Goal: Find specific page/section: Find specific page/section

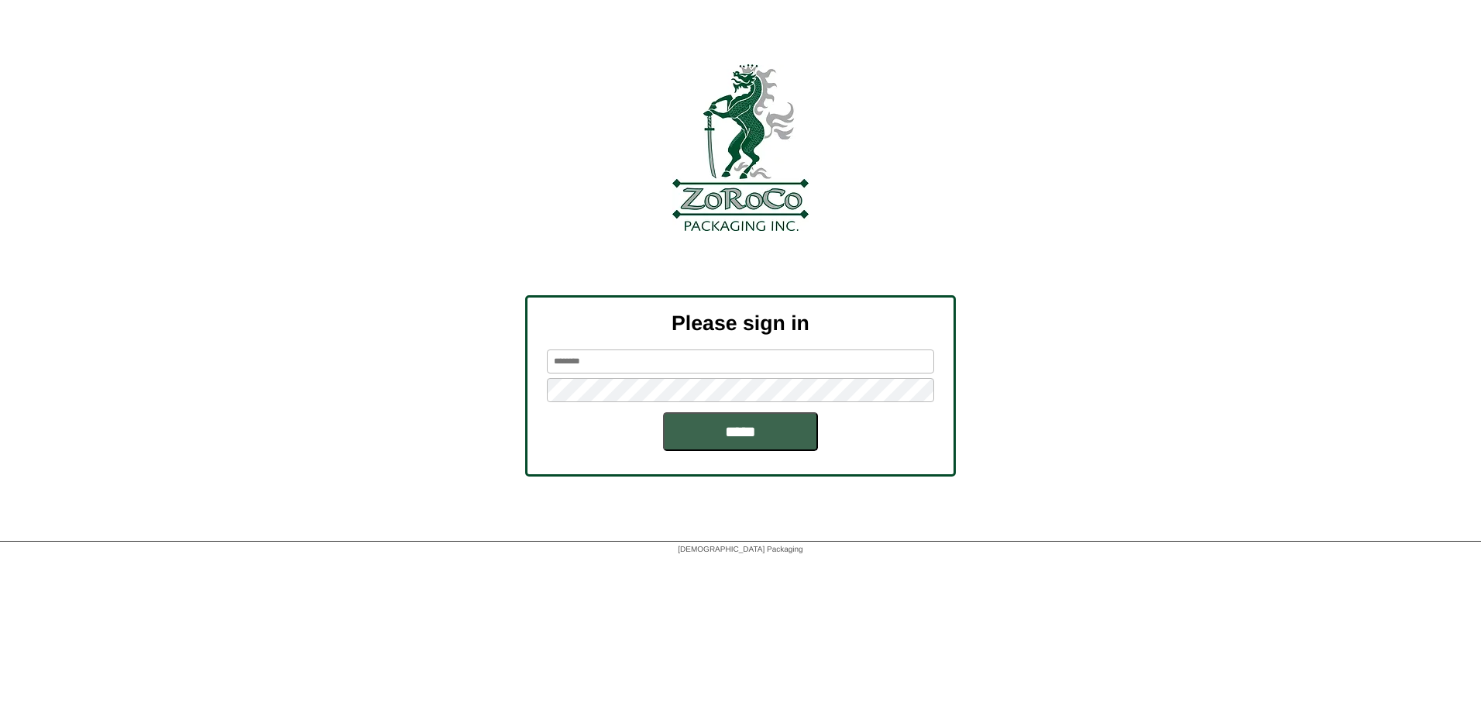
type input "********"
click at [729, 451] on div "Please sign in ******** *****" at bounding box center [740, 385] width 431 height 181
click at [728, 441] on input "*****" at bounding box center [740, 431] width 155 height 39
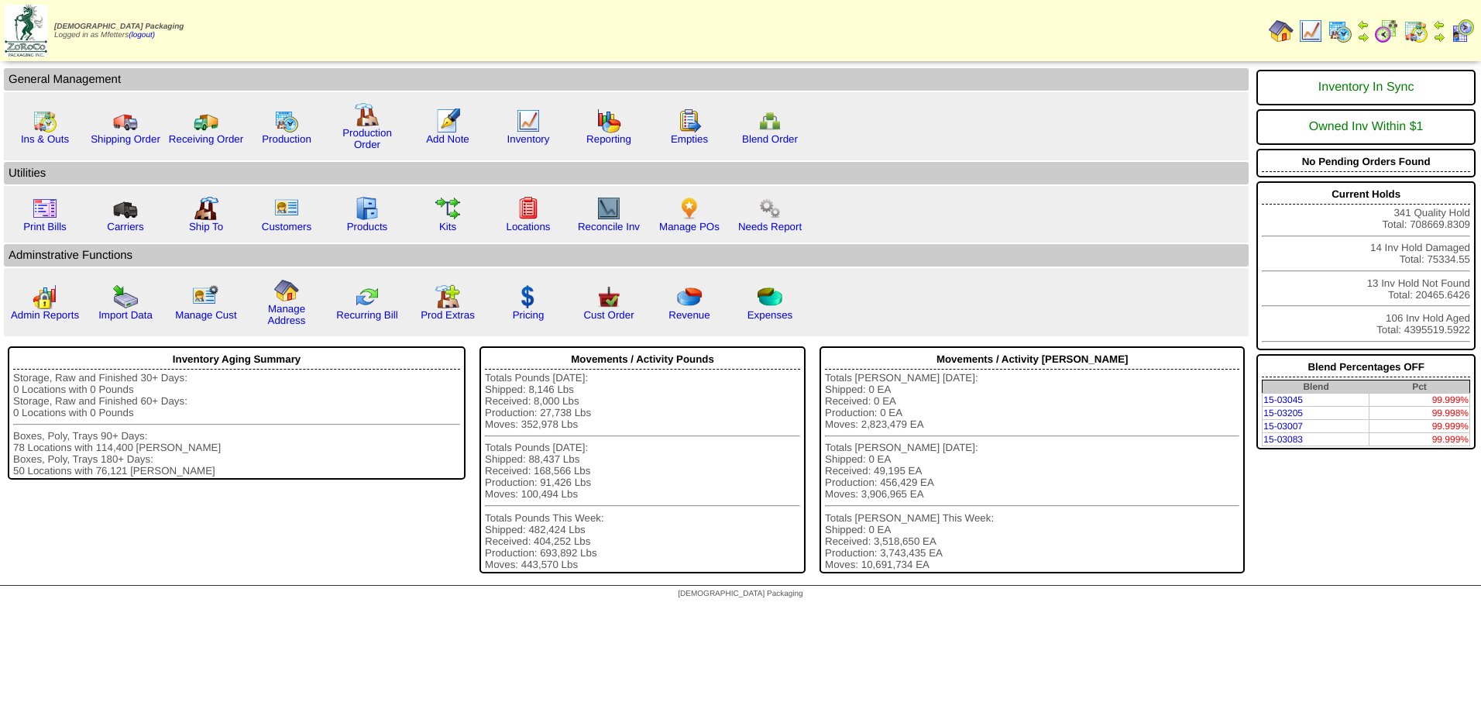
click at [1333, 30] on img at bounding box center [1339, 31] width 25 height 25
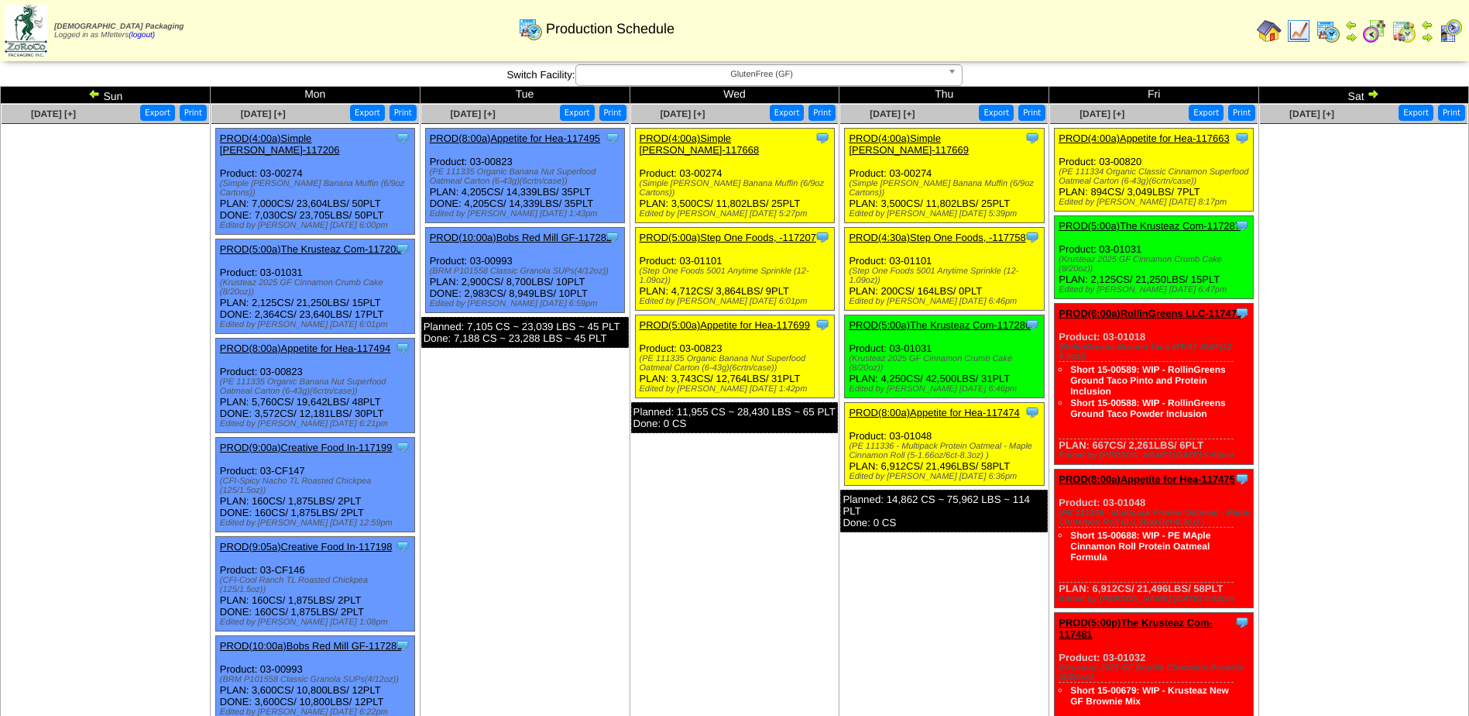
click at [85, 94] on td "Sun" at bounding box center [106, 95] width 210 height 17
click at [91, 95] on img at bounding box center [94, 94] width 12 height 12
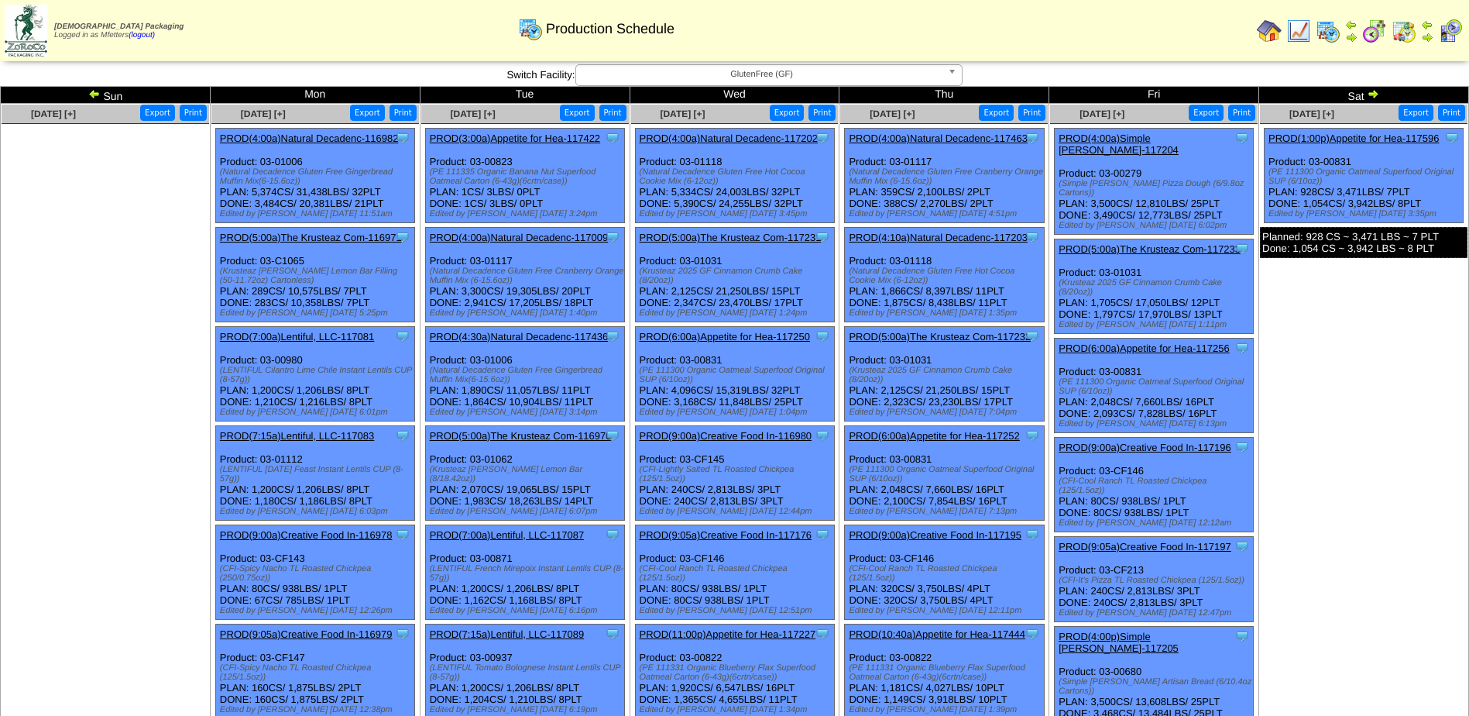
click at [94, 94] on img at bounding box center [94, 94] width 12 height 12
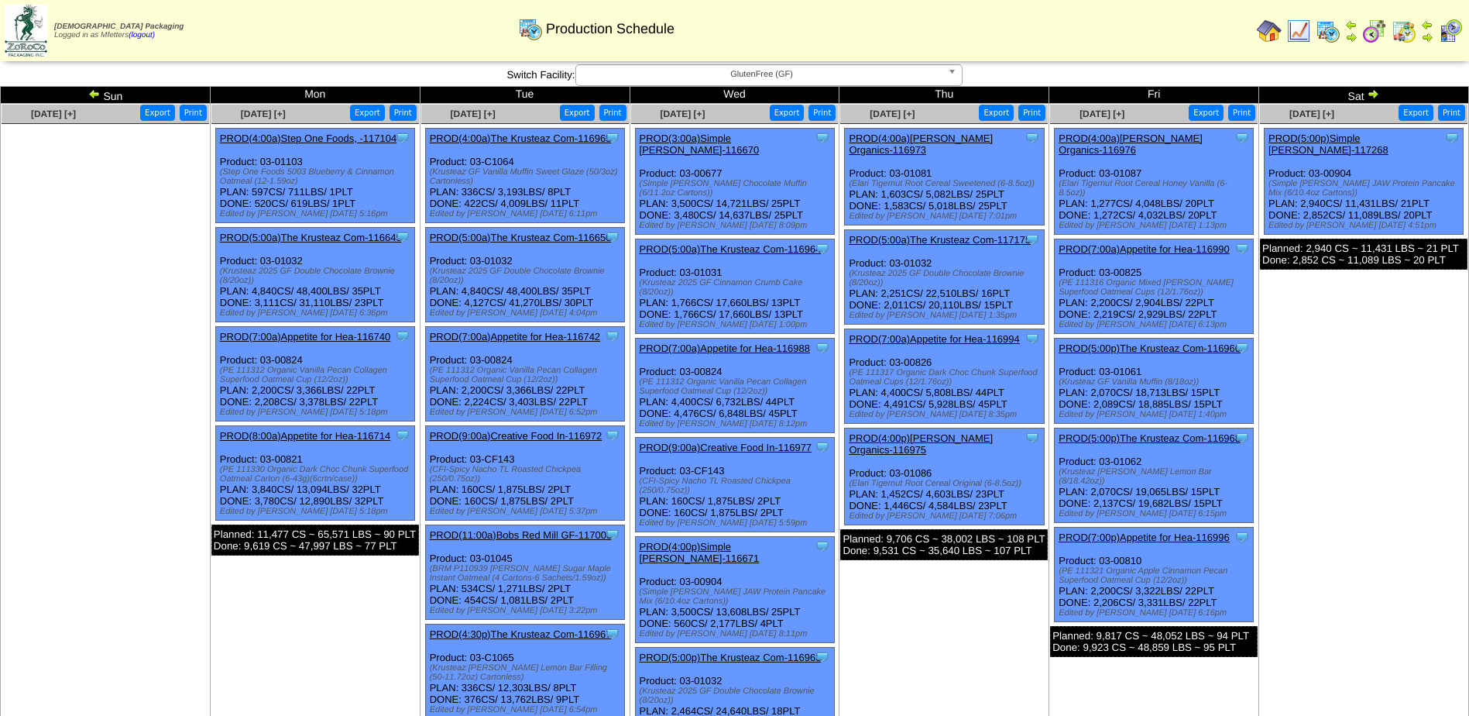
click at [1373, 29] on img at bounding box center [1374, 31] width 25 height 25
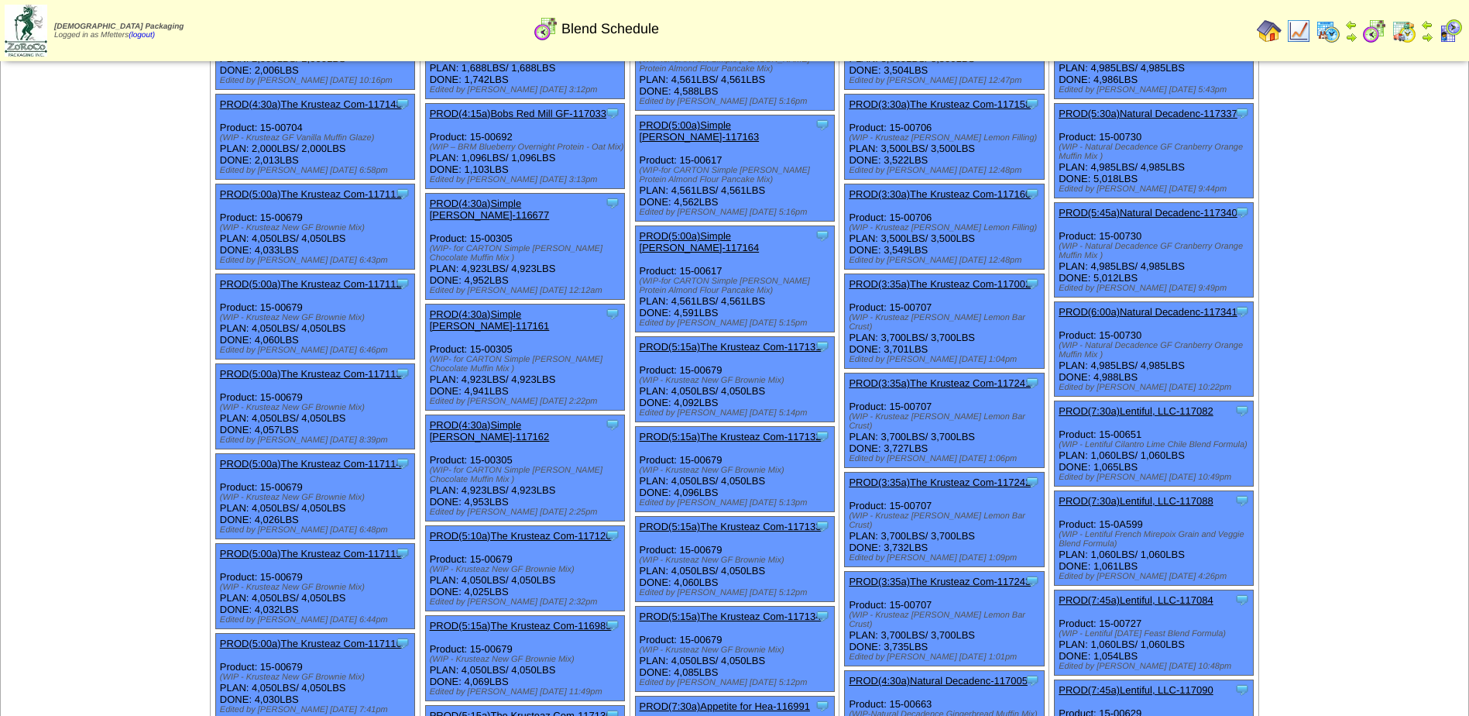
scroll to position [155, 0]
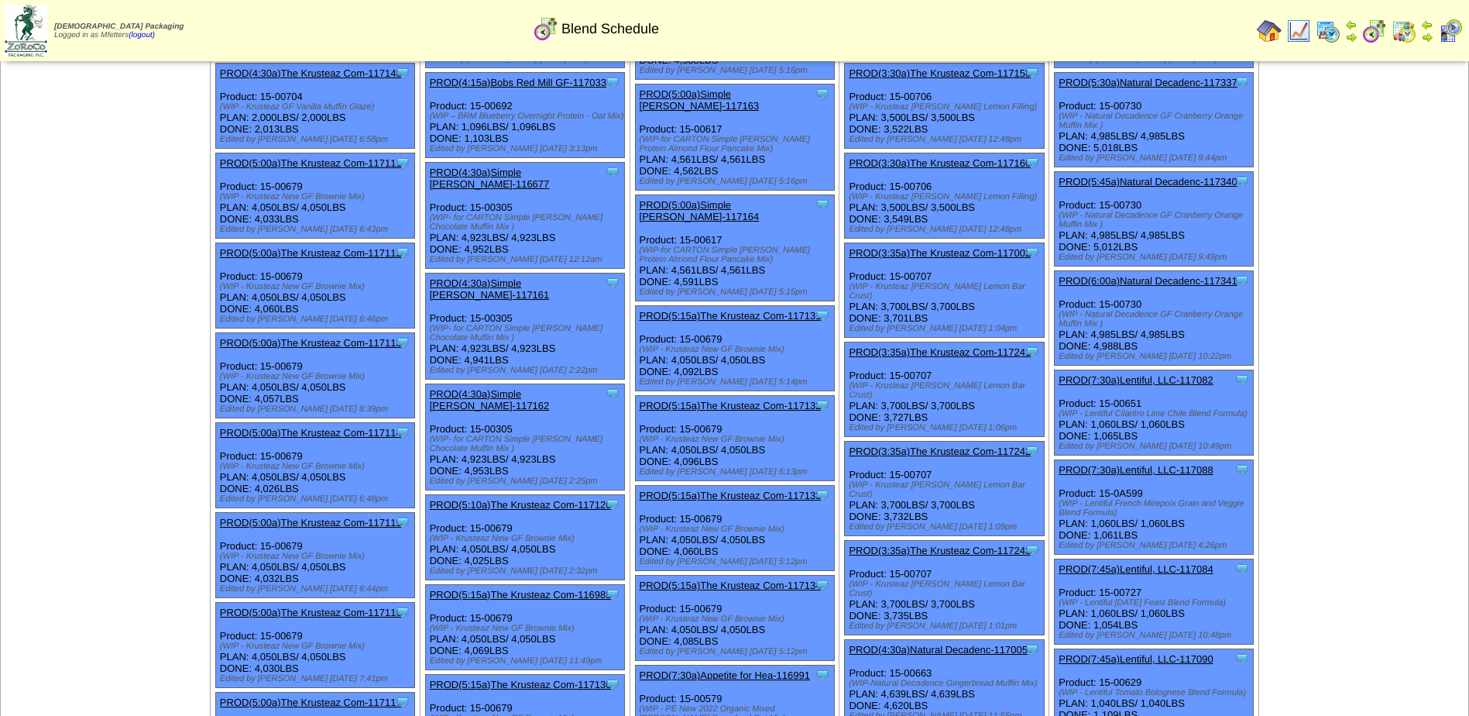
click at [740, 579] on link "PROD(5:15a)The Krusteaz Com-117134" at bounding box center [731, 585] width 182 height 12
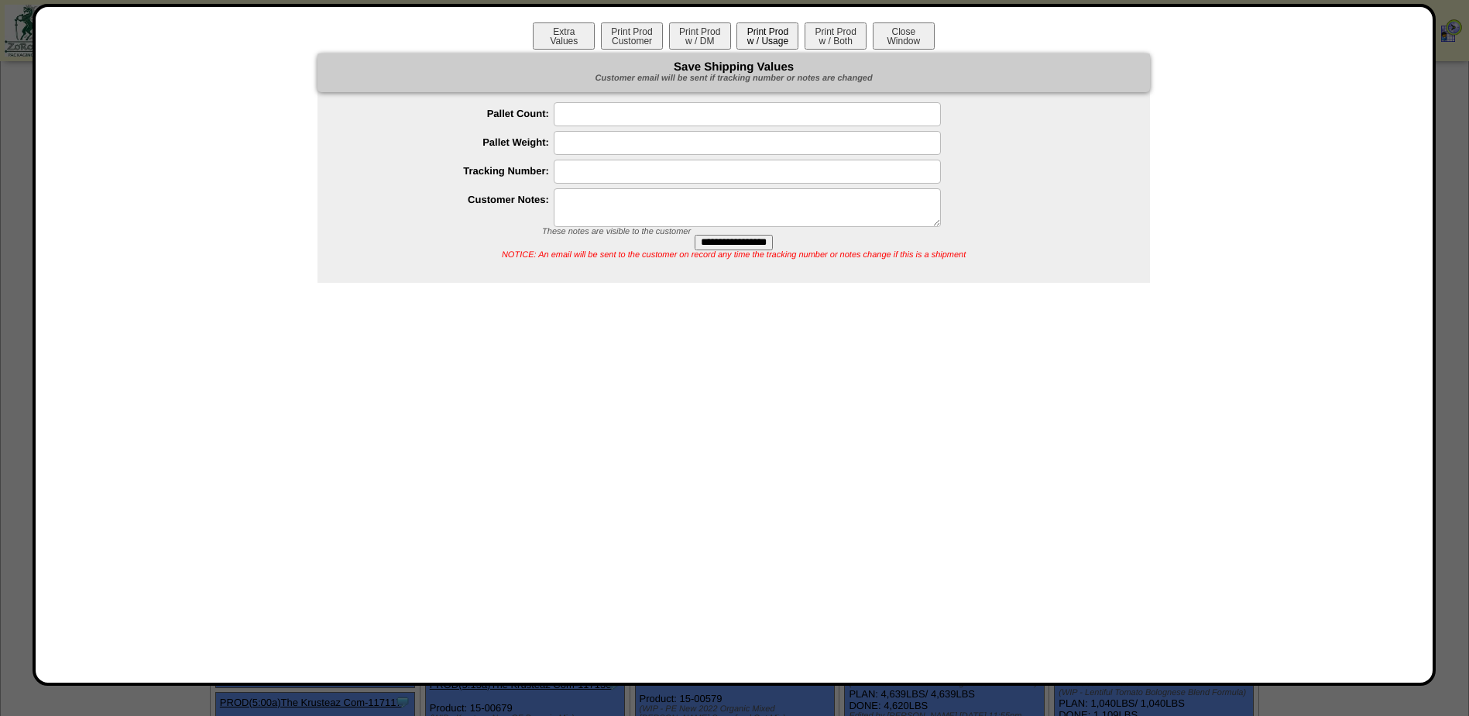
click at [782, 33] on button "Print Prod w / Usage" at bounding box center [767, 35] width 62 height 27
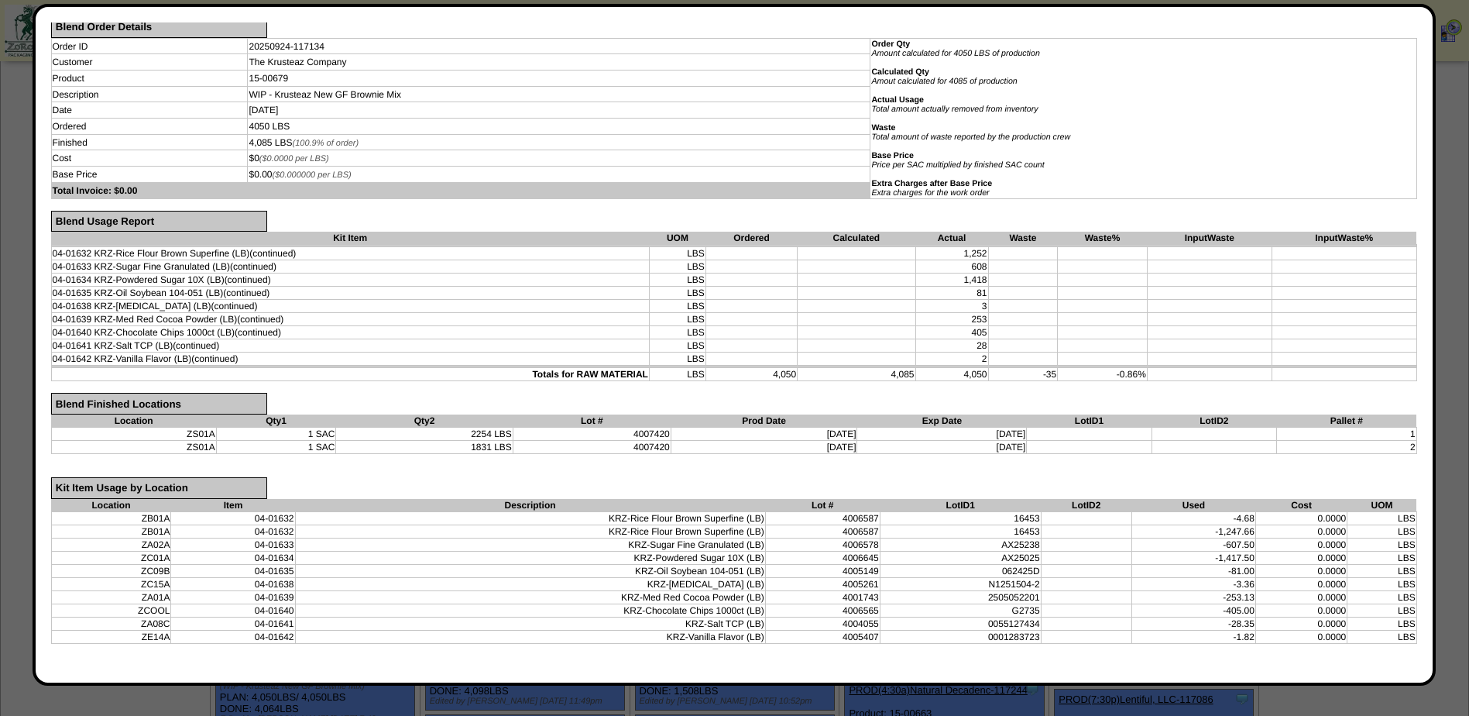
scroll to position [232, 0]
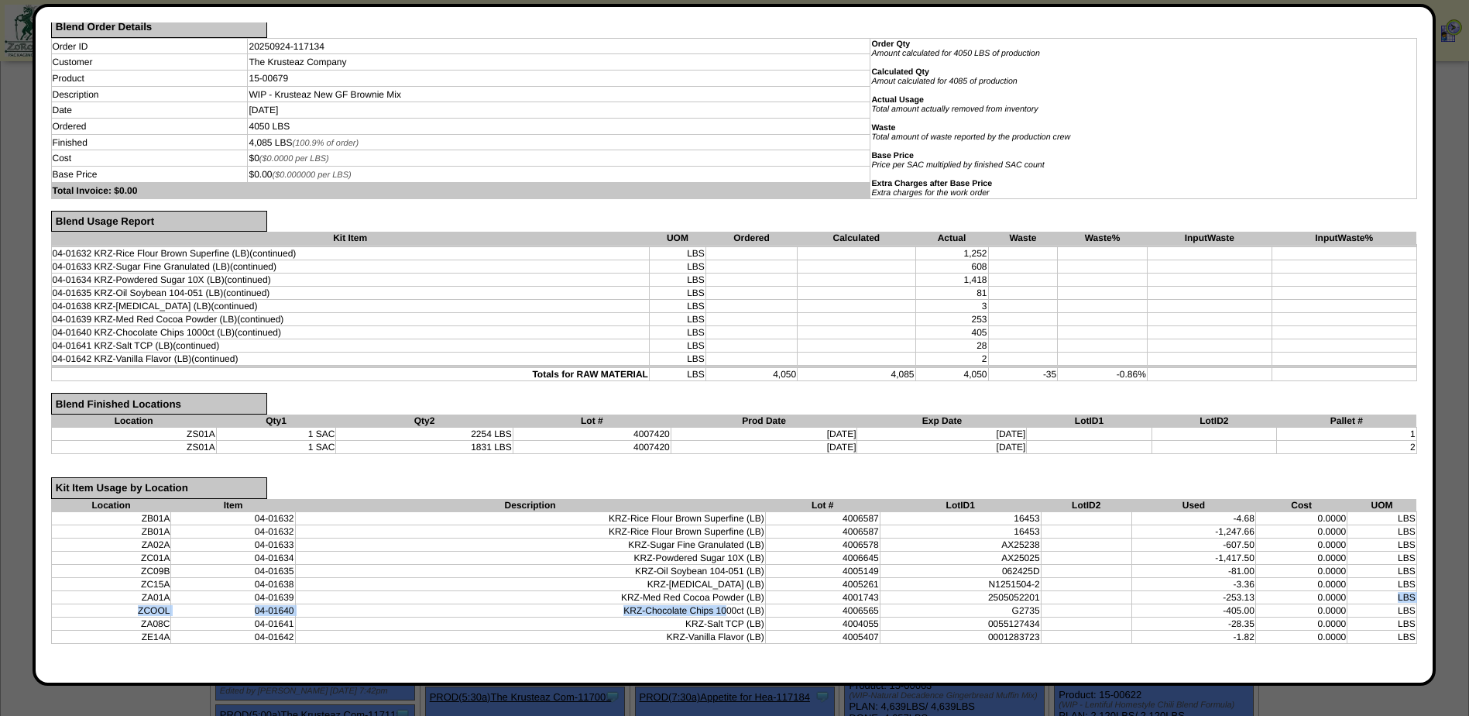
drag, startPoint x: 743, startPoint y: 609, endPoint x: 1398, endPoint y: 590, distance: 654.6
click at [1396, 591] on tbody "ZB01A 04-01632 KRZ-Rice Flour Brown Superfine (LB) 4006587 16453 -4.68 0.0000 L…" at bounding box center [733, 577] width 1365 height 132
click at [1025, 617] on td "0055127434" at bounding box center [960, 622] width 161 height 13
drag, startPoint x: 1005, startPoint y: 610, endPoint x: 1262, endPoint y: 609, distance: 257.1
click at [1262, 609] on tr "ZCOOL 04-01640 KRZ-Chocolate Chips 1000ct (LB) 4006565 G2735 -405.00 0.0000 LBS" at bounding box center [733, 609] width 1365 height 13
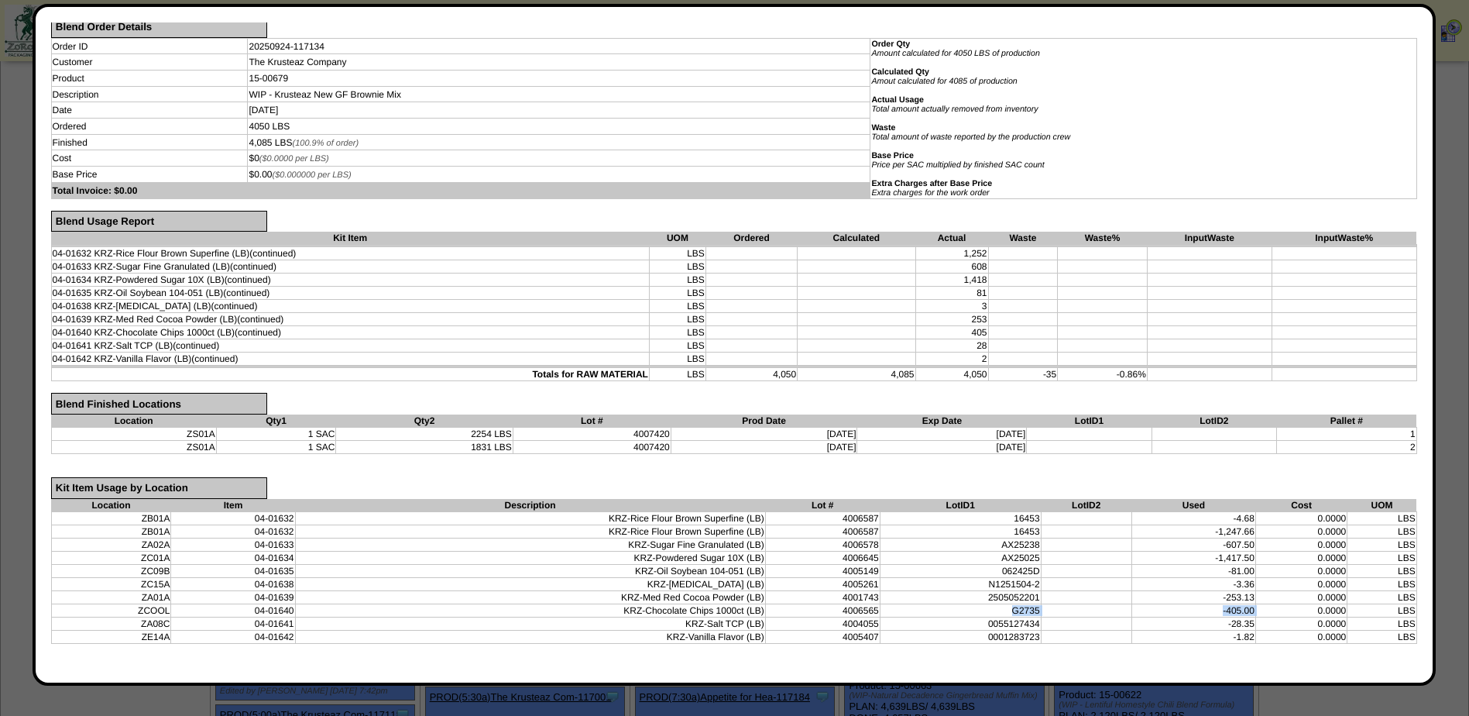
scroll to position [0, 0]
